Goal: Task Accomplishment & Management: Manage account settings

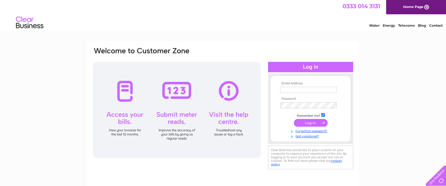
type input "essexdomspares@aol.com"
click at [309, 123] on input "submit" at bounding box center [311, 123] width 34 height 8
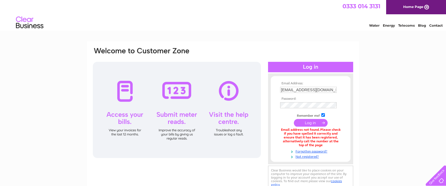
click at [330, 89] on input "essexdomspares@aol.com" at bounding box center [308, 90] width 57 height 6
type input "essexdomestic@gmail.com"
click at [308, 123] on input "submit" at bounding box center [311, 124] width 34 height 8
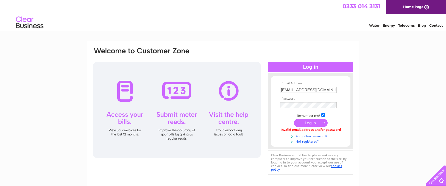
click at [420, 82] on div "Email Address: essexdomestic@gmail.com Password: Forgotten password?" at bounding box center [223, 165] width 446 height 248
click at [304, 135] on link "Forgotten password?" at bounding box center [311, 135] width 62 height 5
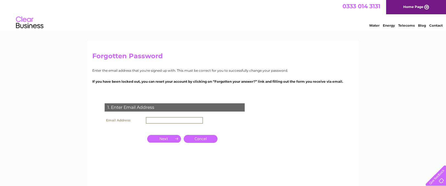
click at [171, 120] on input "text" at bounding box center [174, 120] width 57 height 7
type input "[EMAIL_ADDRESS][DOMAIN_NAME]"
click at [166, 139] on input "button" at bounding box center [164, 139] width 34 height 8
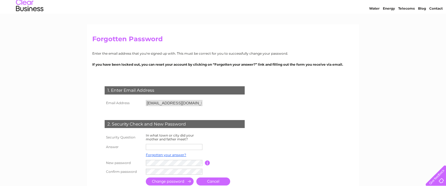
scroll to position [18, 0]
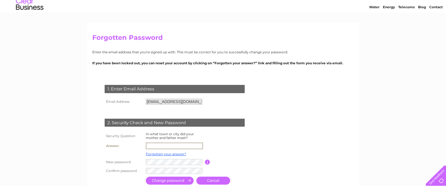
click at [176, 145] on input "text" at bounding box center [174, 146] width 57 height 7
type input "london"
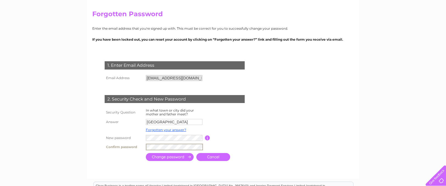
scroll to position [46, 0]
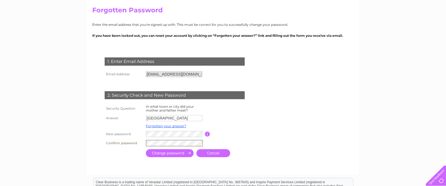
click at [173, 152] on input "submit" at bounding box center [170, 153] width 48 height 8
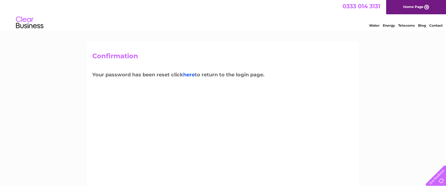
click at [191, 75] on link "here" at bounding box center [189, 75] width 12 height 6
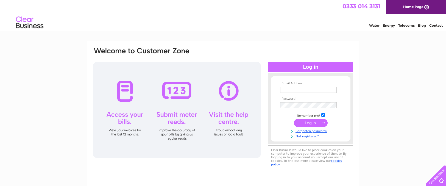
type input "[EMAIL_ADDRESS][DOMAIN_NAME]"
click at [308, 122] on input "submit" at bounding box center [311, 123] width 34 height 8
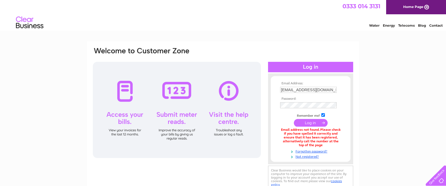
click at [334, 89] on input "[EMAIL_ADDRESS][DOMAIN_NAME]" at bounding box center [308, 90] width 57 height 6
type input "e"
type input "[EMAIL_ADDRESS][DOMAIN_NAME]"
click at [294, 120] on input "submit" at bounding box center [311, 124] width 34 height 8
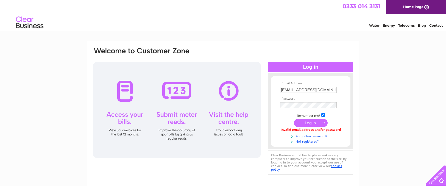
click at [302, 122] on input "submit" at bounding box center [311, 123] width 34 height 8
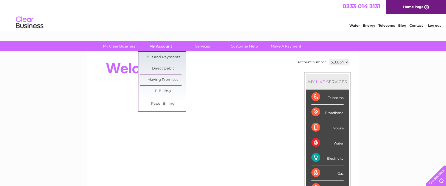
click at [160, 46] on link "My Account" at bounding box center [160, 46] width 45 height 10
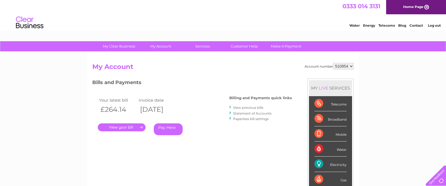
click at [136, 123] on link "." at bounding box center [122, 127] width 48 height 8
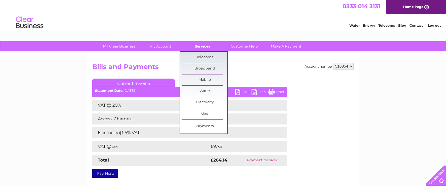
click at [200, 46] on link "Services" at bounding box center [202, 46] width 45 height 10
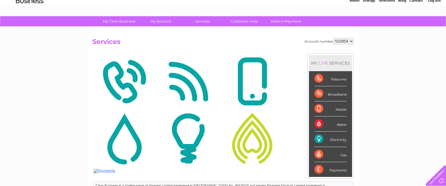
scroll to position [27, 0]
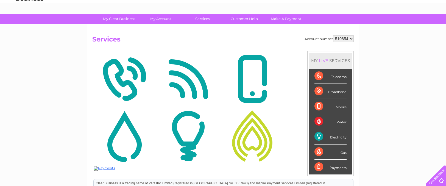
click at [189, 133] on img at bounding box center [188, 135] width 61 height 53
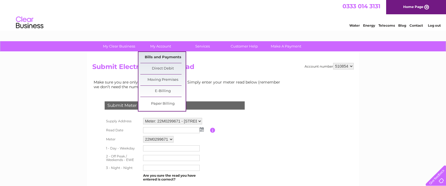
click at [165, 56] on link "Bills and Payments" at bounding box center [162, 57] width 45 height 11
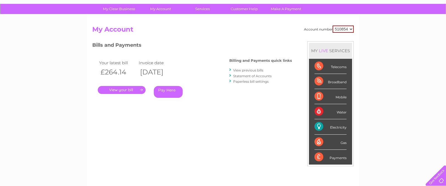
scroll to position [37, 0]
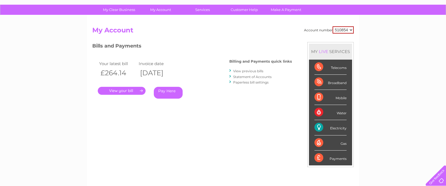
click at [125, 90] on link "." at bounding box center [122, 91] width 48 height 8
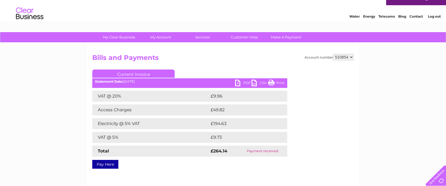
scroll to position [8, 0]
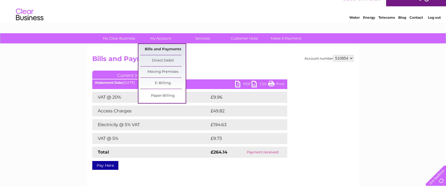
click at [163, 49] on link "Bills and Payments" at bounding box center [162, 49] width 45 height 11
click at [168, 47] on link "Bills and Payments" at bounding box center [162, 49] width 45 height 11
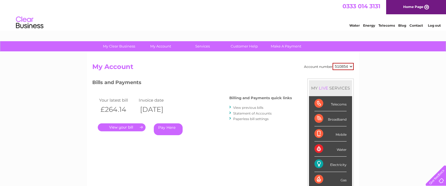
click at [320, 165] on div "Electricity" at bounding box center [331, 164] width 32 height 15
click at [125, 128] on link "." at bounding box center [122, 127] width 48 height 8
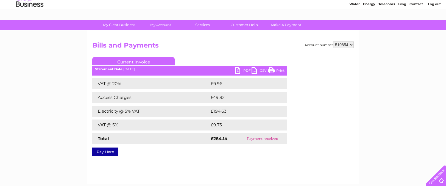
scroll to position [9, 0]
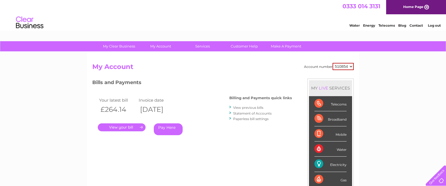
click at [243, 118] on link "Paperless bill settings" at bounding box center [250, 119] width 35 height 4
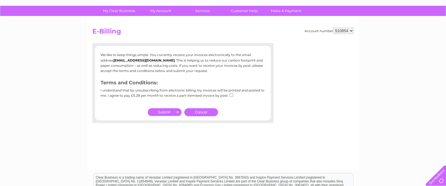
scroll to position [37, 0]
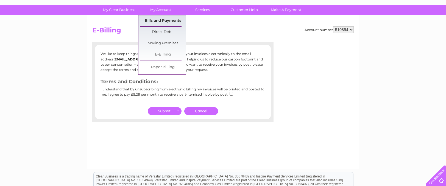
click at [155, 20] on link "Bills and Payments" at bounding box center [162, 20] width 45 height 11
click at [159, 21] on link "Bills and Payments" at bounding box center [162, 20] width 45 height 11
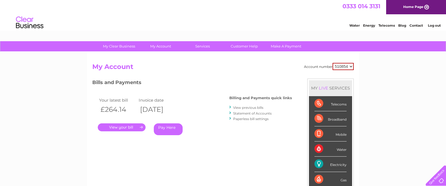
click at [143, 126] on link "." at bounding box center [122, 127] width 48 height 8
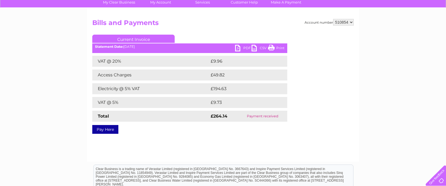
scroll to position [37, 0]
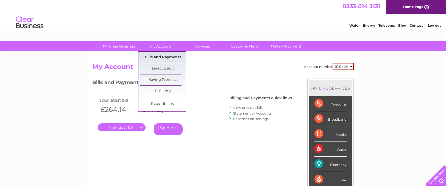
click at [165, 55] on link "Bills and Payments" at bounding box center [162, 57] width 45 height 11
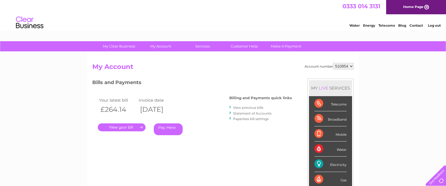
click at [317, 164] on div "Electricity" at bounding box center [331, 164] width 32 height 15
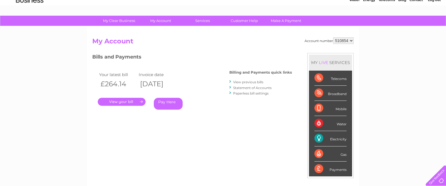
scroll to position [27, 0]
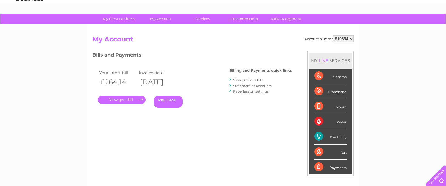
click at [132, 100] on link "." at bounding box center [122, 100] width 48 height 8
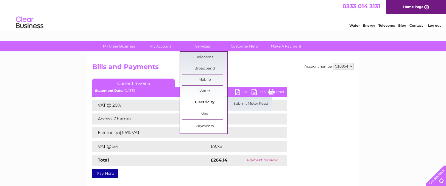
click at [207, 100] on link "Electricity" at bounding box center [204, 102] width 45 height 11
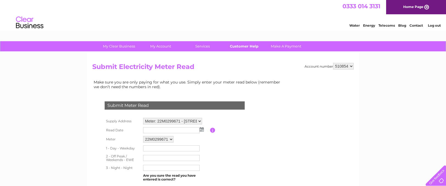
click at [238, 46] on link "Customer Help" at bounding box center [244, 46] width 45 height 10
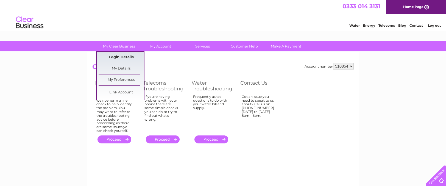
click at [126, 56] on link "Login Details" at bounding box center [121, 57] width 45 height 11
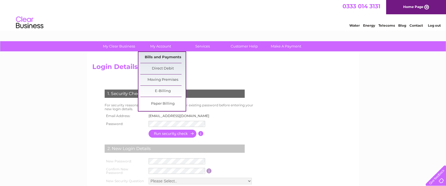
click at [156, 56] on link "Bills and Payments" at bounding box center [162, 57] width 45 height 11
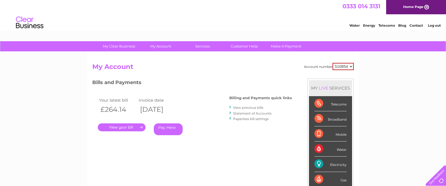
click at [319, 164] on div "Electricity" at bounding box center [331, 164] width 32 height 15
click at [319, 160] on div "Electricity" at bounding box center [331, 164] width 32 height 15
click at [318, 166] on div "Electricity" at bounding box center [331, 164] width 32 height 15
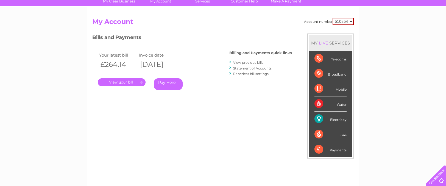
scroll to position [27, 0]
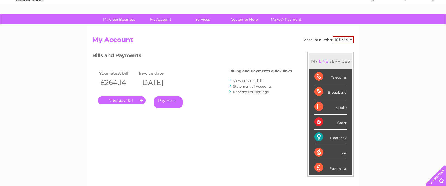
click at [237, 80] on link "View previous bills" at bounding box center [248, 81] width 30 height 4
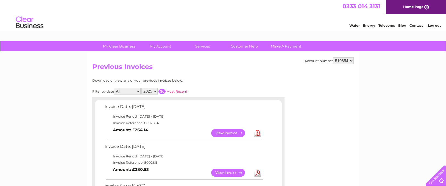
click at [233, 133] on link "View" at bounding box center [231, 133] width 40 height 8
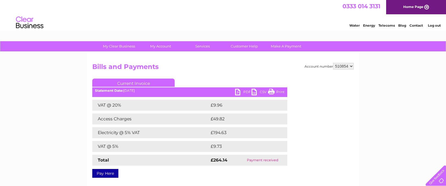
click at [278, 91] on link "Print" at bounding box center [276, 93] width 16 height 8
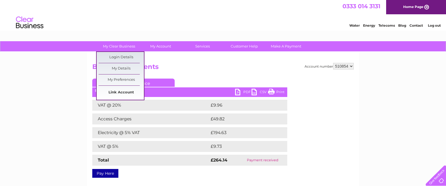
click at [126, 93] on link "Link Account" at bounding box center [121, 92] width 45 height 11
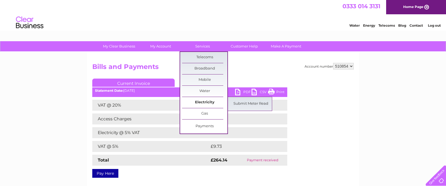
click at [203, 101] on link "Electricity" at bounding box center [204, 102] width 45 height 11
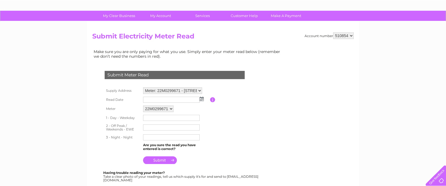
scroll to position [23, 0]
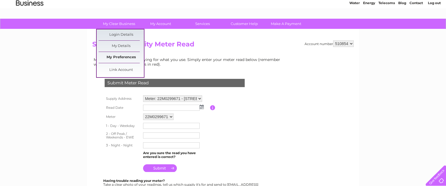
click at [122, 55] on link "My Preferences" at bounding box center [121, 57] width 45 height 11
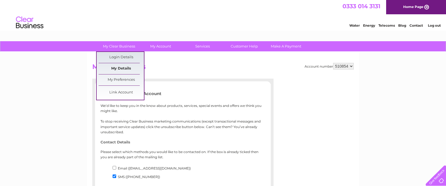
click at [125, 68] on link "My Details" at bounding box center [121, 68] width 45 height 11
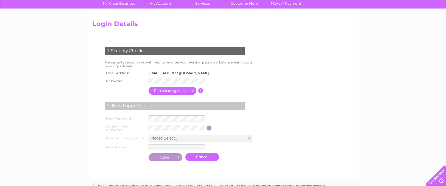
scroll to position [37, 0]
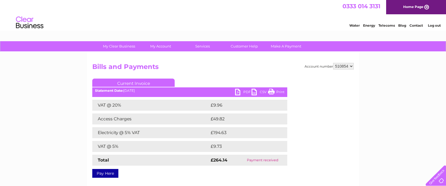
click at [237, 92] on link "PDF" at bounding box center [243, 93] width 16 height 8
click at [248, 92] on link "PDF" at bounding box center [243, 93] width 16 height 8
